Goal: Task Accomplishment & Management: Manage account settings

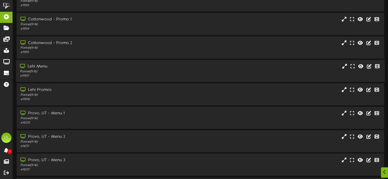
scroll to position [98, 0]
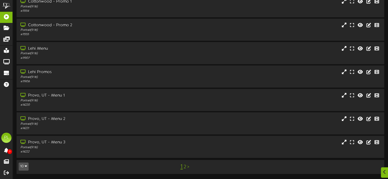
click at [184, 167] on link "2" at bounding box center [184, 167] width 3 height 6
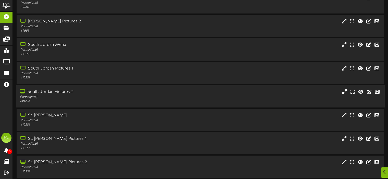
scroll to position [74, 0]
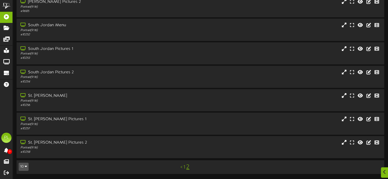
click at [184, 168] on link "1" at bounding box center [184, 168] width 2 height 6
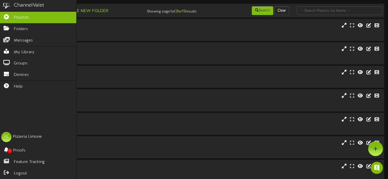
click at [7, 3] on img at bounding box center [6, 5] width 13 height 11
click at [35, 16] on link "Playlists" at bounding box center [38, 17] width 76 height 11
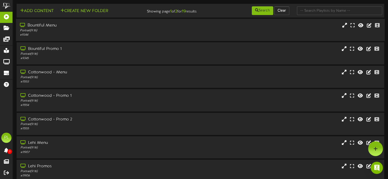
click at [31, 29] on div "Bountiful Menu" at bounding box center [93, 26] width 146 height 6
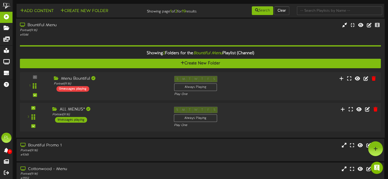
click at [70, 112] on div "ALL MENUS*" at bounding box center [109, 110] width 114 height 6
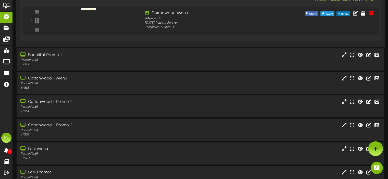
scroll to position [102, 0]
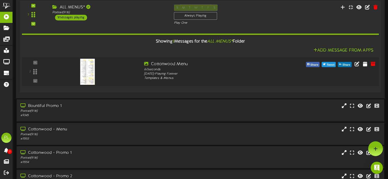
click at [88, 74] on img at bounding box center [87, 72] width 15 height 26
click at [357, 67] on icon at bounding box center [357, 64] width 6 height 6
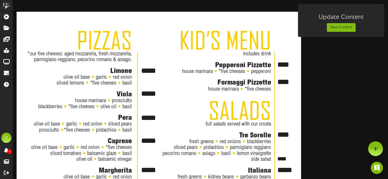
click at [147, 70] on textarea "*****" at bounding box center [150, 70] width 20 height 10
click at [149, 69] on textarea "*****" at bounding box center [150, 70] width 20 height 10
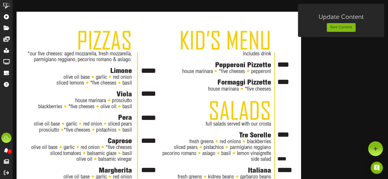
click at [280, 64] on textarea "****" at bounding box center [286, 64] width 20 height 10
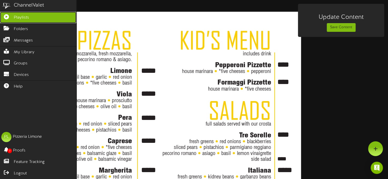
click at [10, 18] on icon at bounding box center [6, 16] width 13 height 4
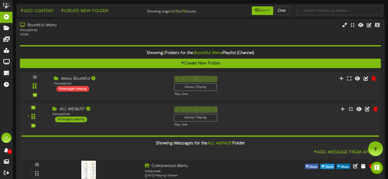
click at [76, 122] on div "1 messages playing" at bounding box center [71, 120] width 32 height 6
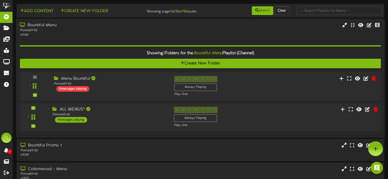
click at [76, 123] on div "1 messages playing" at bounding box center [71, 120] width 32 height 6
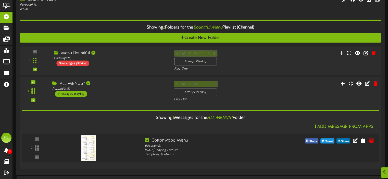
scroll to position [51, 0]
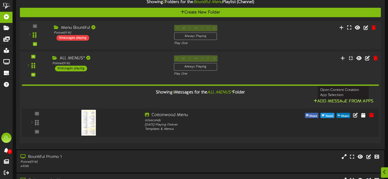
click at [337, 105] on button "Add Message From Apps" at bounding box center [343, 101] width 63 height 6
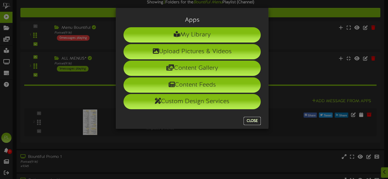
click at [252, 121] on button "Close" at bounding box center [251, 121] width 17 height 8
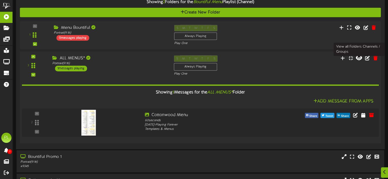
click at [361, 61] on icon at bounding box center [358, 58] width 6 height 6
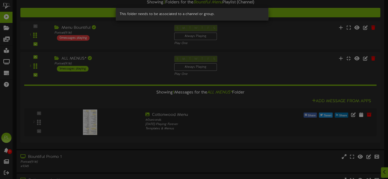
click at [250, 76] on div "This folder needs to be associated to a channel or group." at bounding box center [194, 89] width 388 height 179
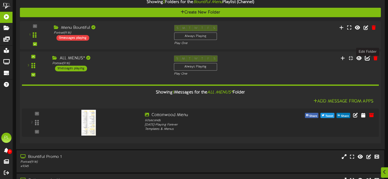
click at [367, 61] on icon at bounding box center [367, 58] width 6 height 6
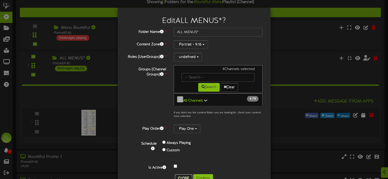
click at [183, 175] on button "Close" at bounding box center [183, 179] width 17 height 8
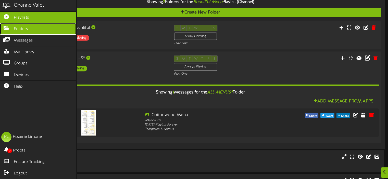
click at [7, 27] on icon at bounding box center [6, 28] width 13 height 4
